Goal: Book appointment/travel/reservation

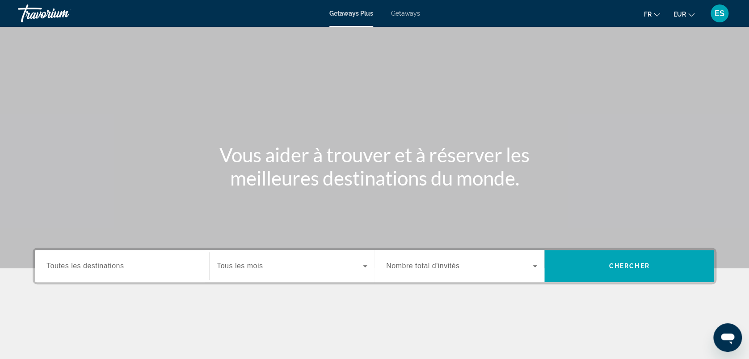
click at [116, 270] on div "Search widget" at bounding box center [121, 265] width 151 height 25
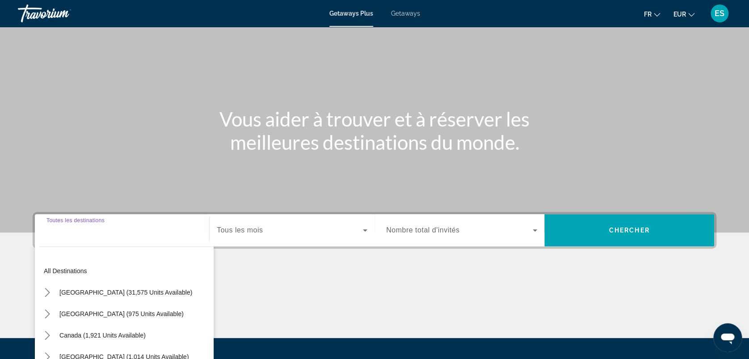
scroll to position [124, 0]
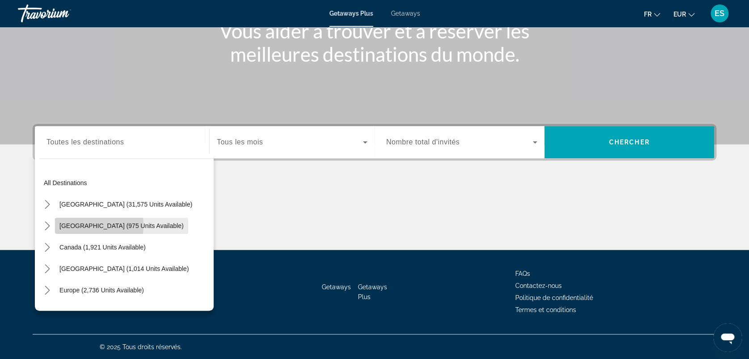
click at [71, 225] on span "[GEOGRAPHIC_DATA] (975 units available)" at bounding box center [121, 225] width 124 height 7
type input "**********"
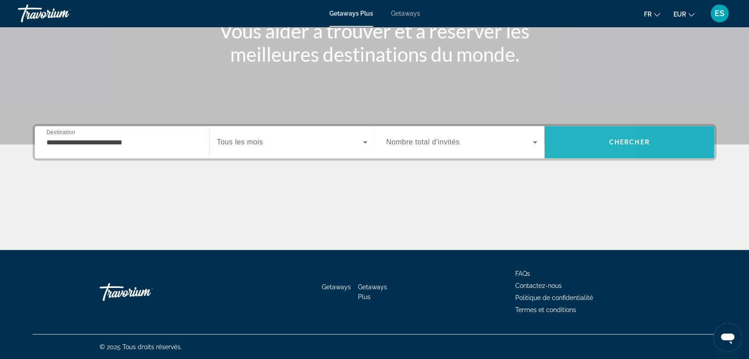
click at [562, 142] on span "Search" at bounding box center [629, 141] width 170 height 21
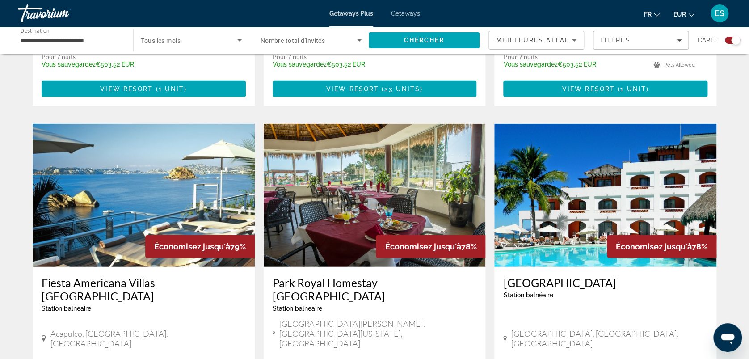
scroll to position [1208, 0]
